Goal: Check status: Check status

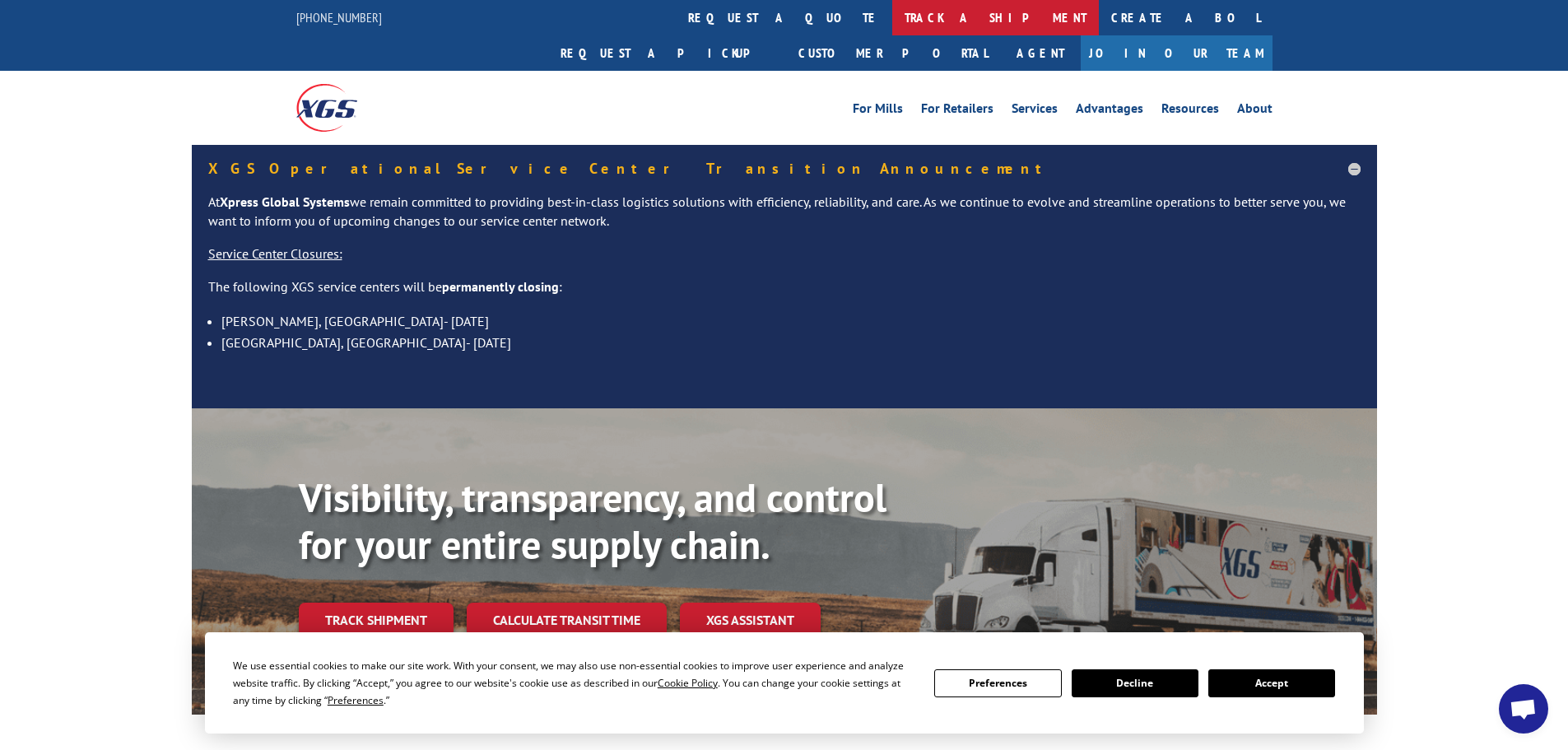
click at [892, 19] on link "track a shipment" at bounding box center [994, 18] width 206 height 36
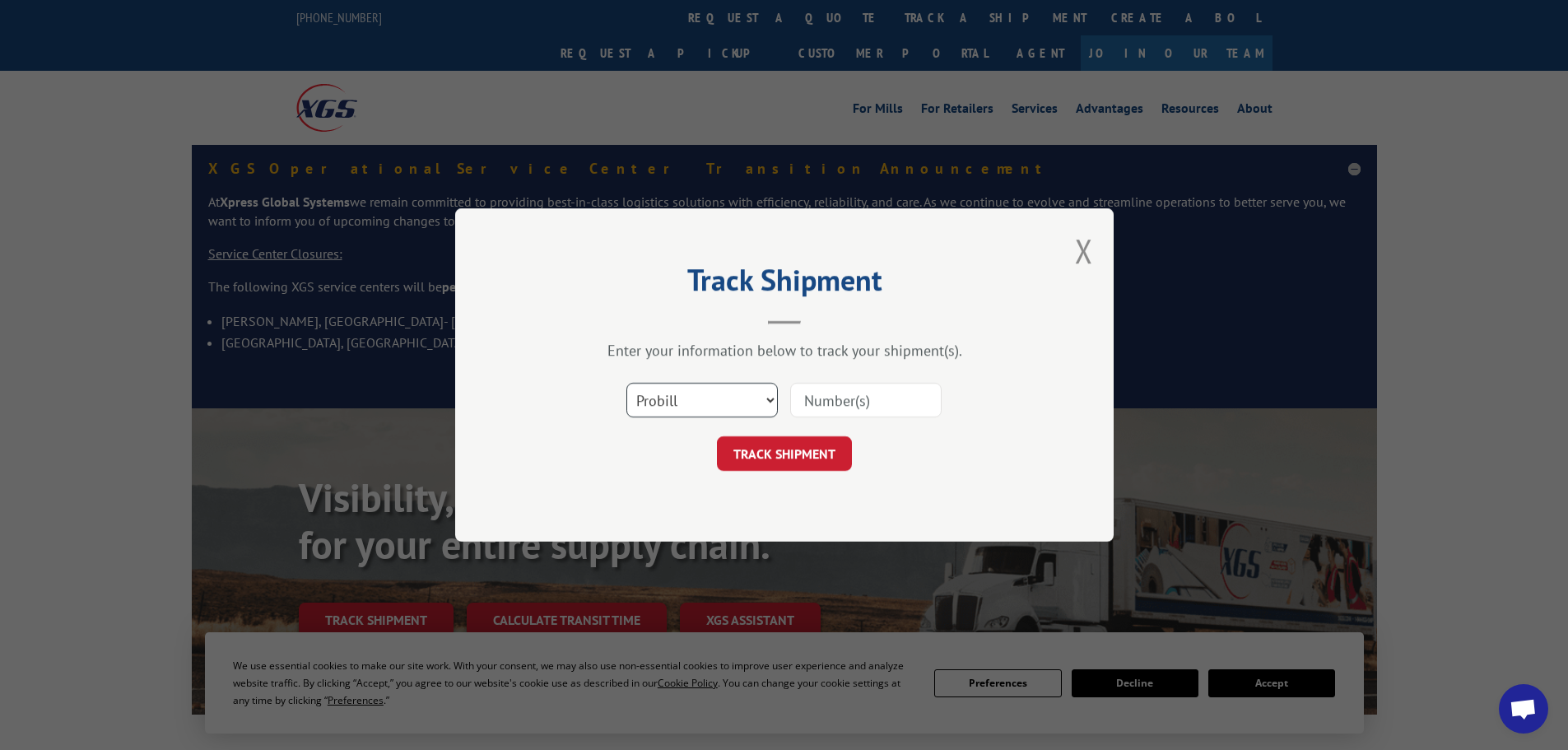
click at [686, 406] on select "Select category... Probill BOL PO" at bounding box center [702, 400] width 151 height 35
select select "po"
click at [626, 383] on select "Select category... Probill BOL PO" at bounding box center [702, 400] width 151 height 35
click at [867, 399] on input at bounding box center [865, 400] width 151 height 35
paste input "43533131"
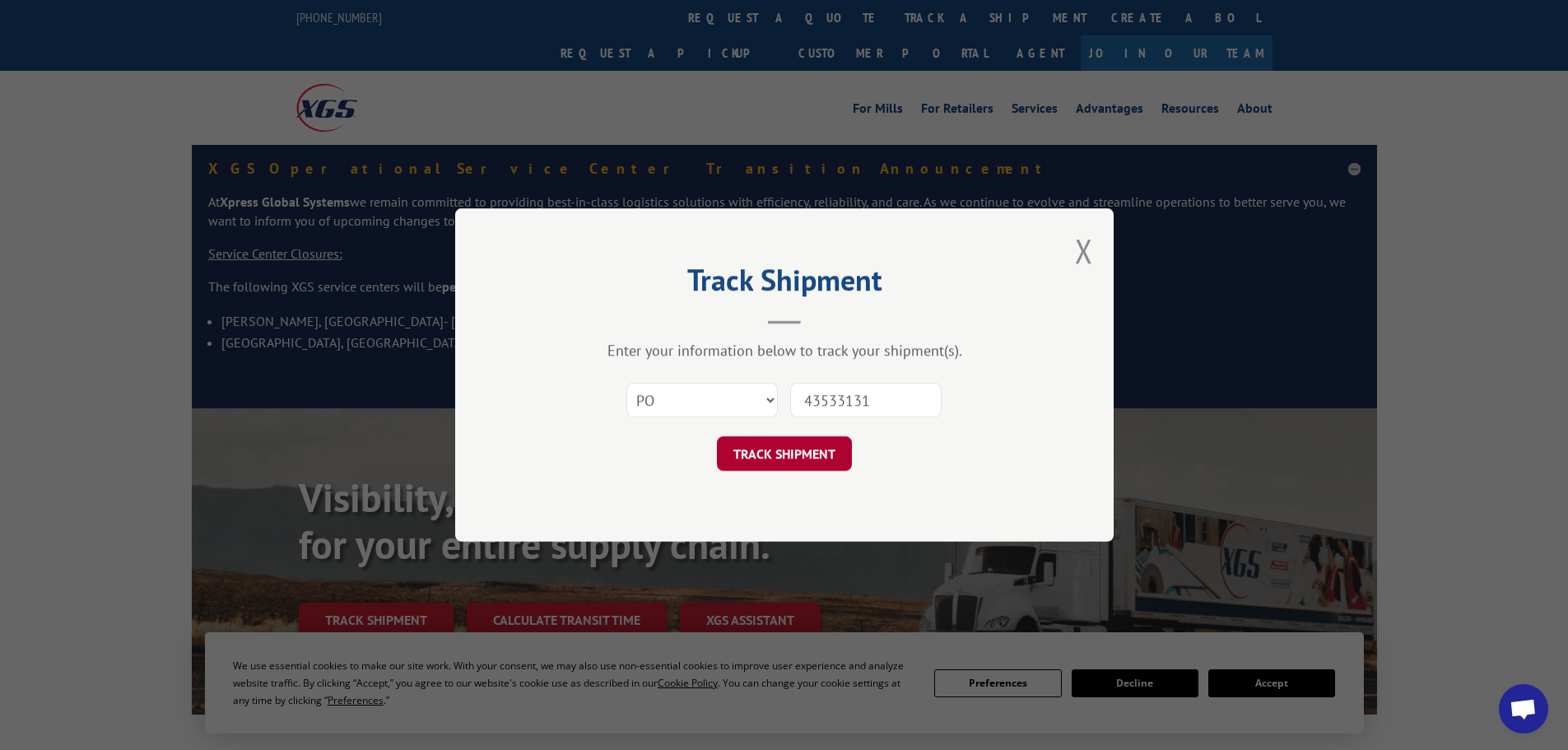
type input "43533131"
click at [818, 449] on button "TRACK SHIPMENT" at bounding box center [784, 453] width 135 height 35
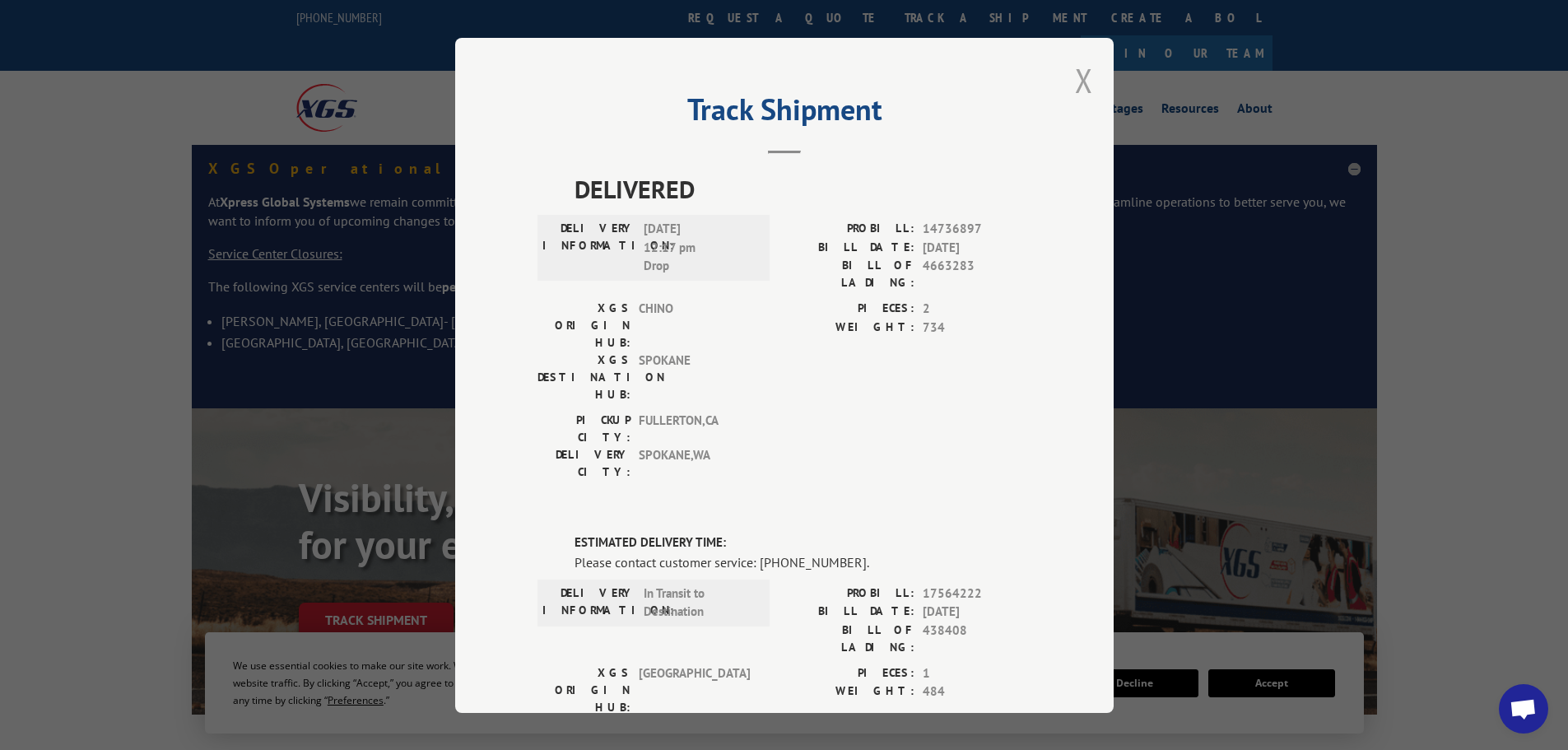
click at [1085, 80] on button "Close modal" at bounding box center [1084, 80] width 18 height 43
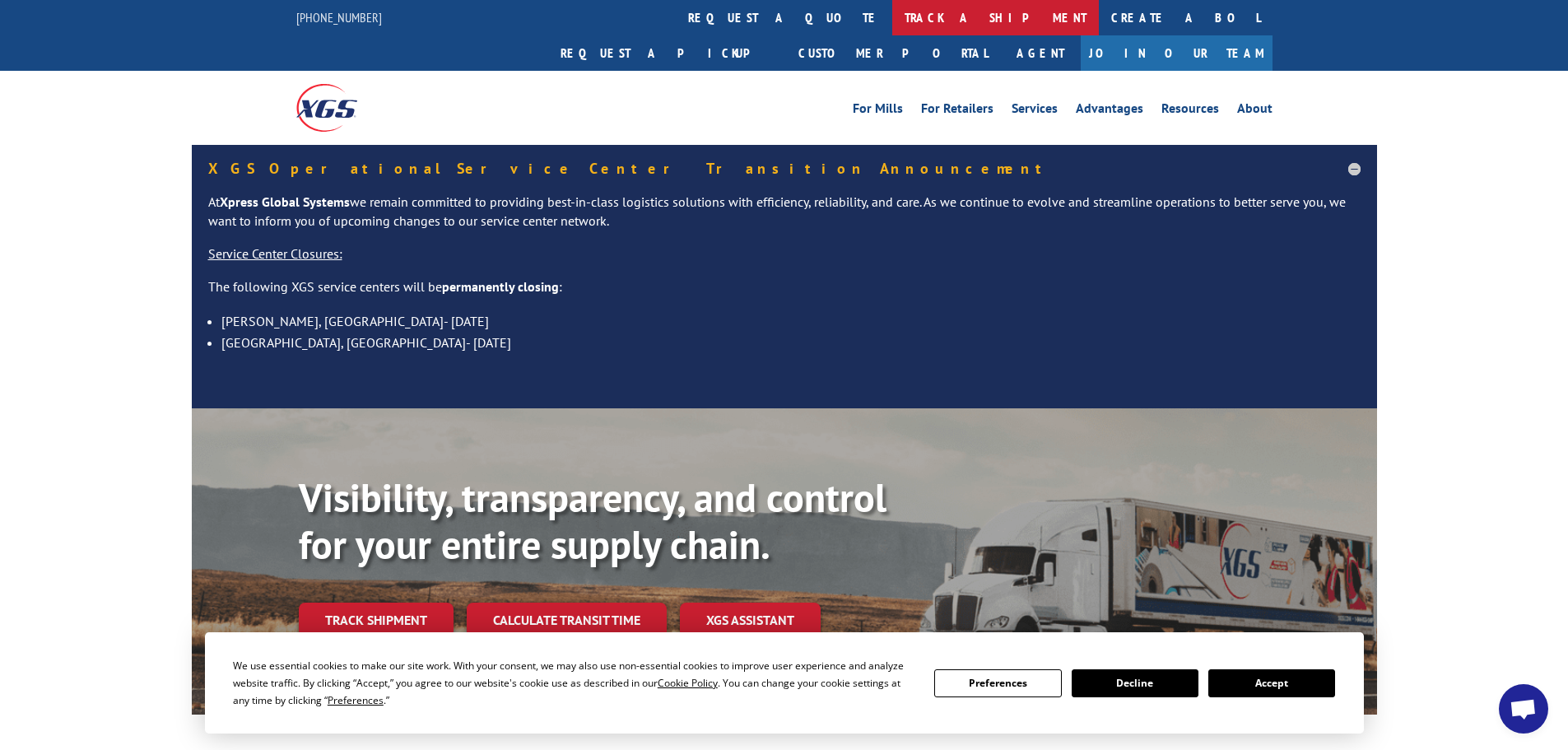
click at [892, 8] on link "track a shipment" at bounding box center [994, 18] width 206 height 36
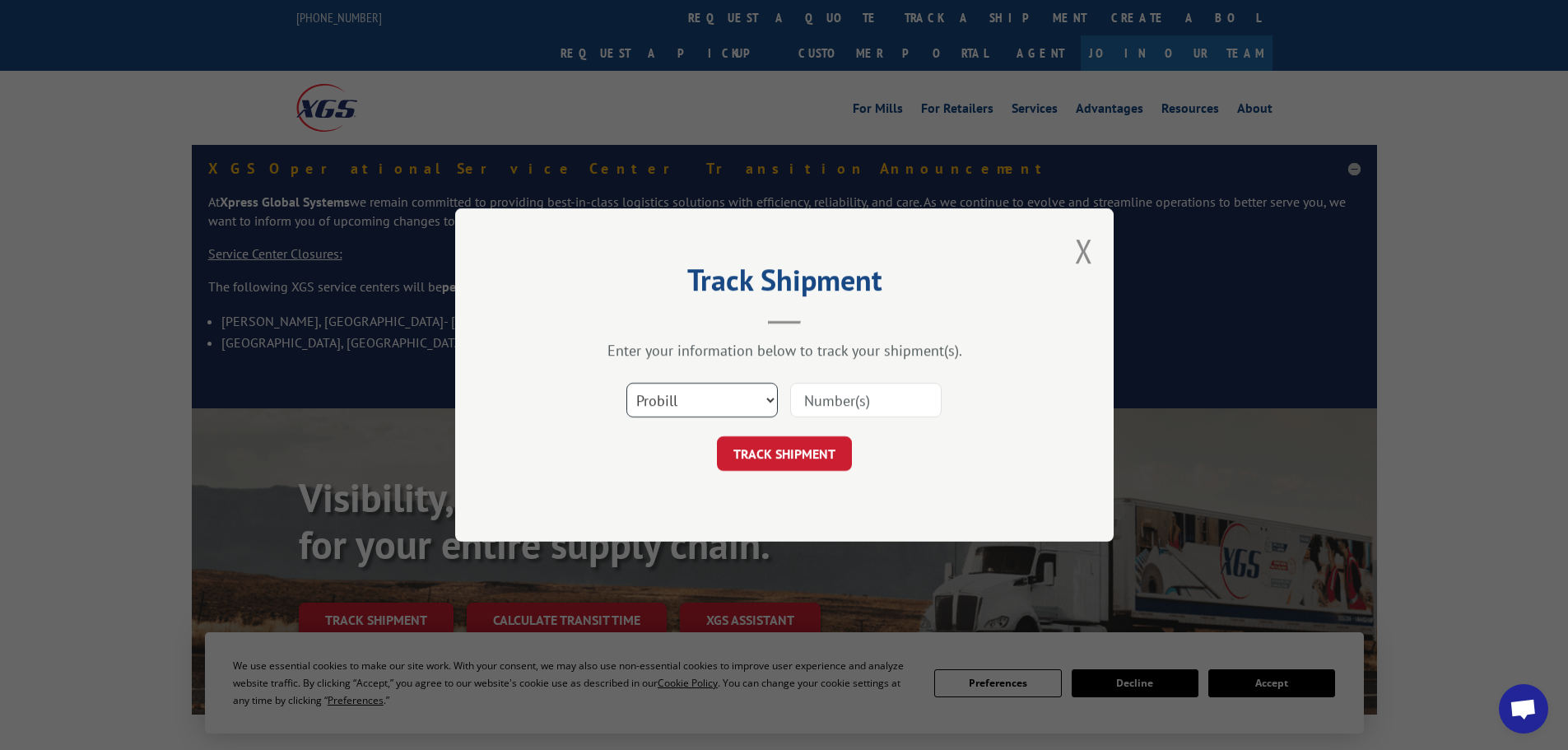
click at [664, 415] on select "Select category... Probill BOL PO" at bounding box center [702, 400] width 151 height 35
select select "po"
click at [626, 383] on select "Select category... Probill BOL PO" at bounding box center [702, 400] width 151 height 35
paste input "43533292"
type input "43533292"
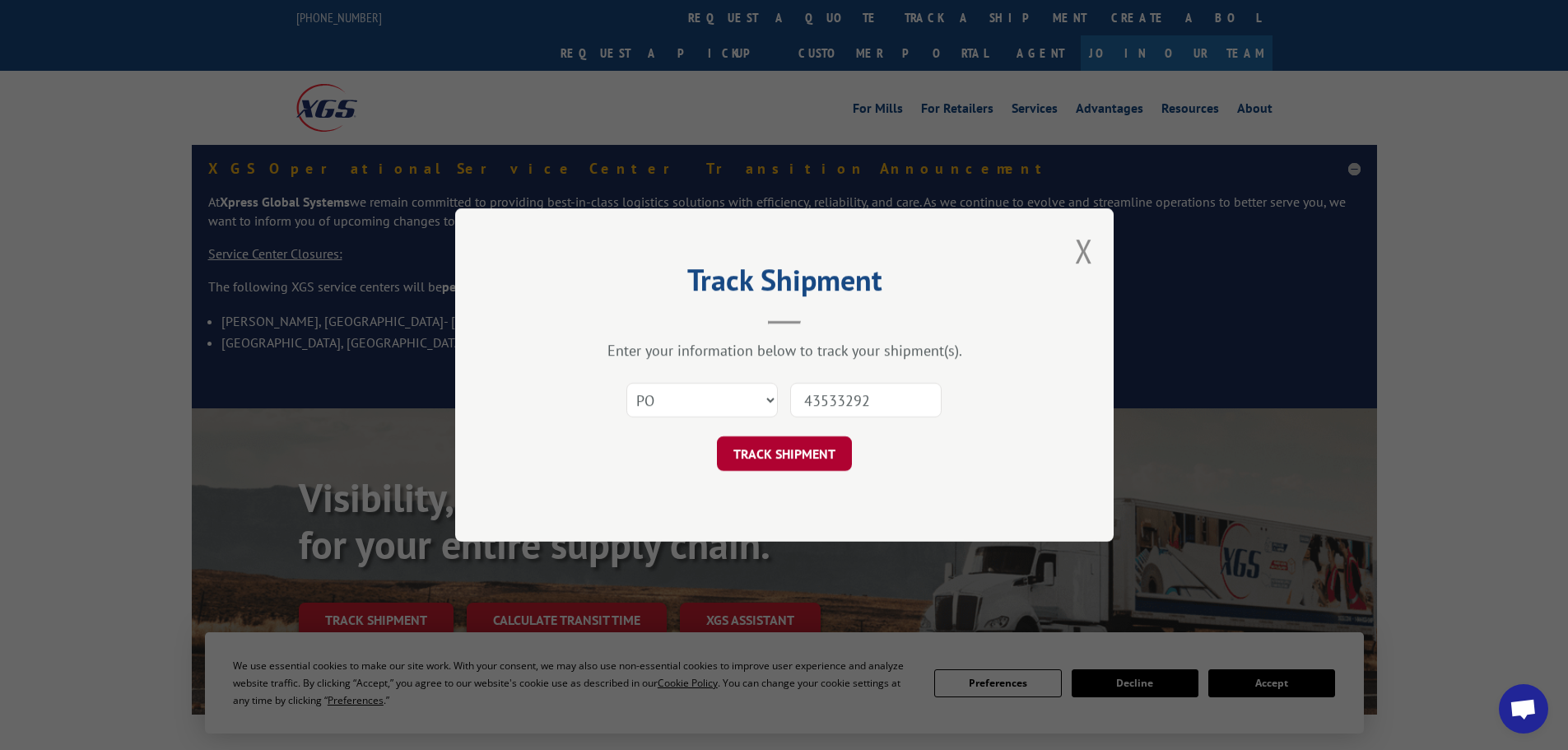
click at [834, 456] on button "TRACK SHIPMENT" at bounding box center [784, 453] width 135 height 35
